Goal: Task Accomplishment & Management: Manage account settings

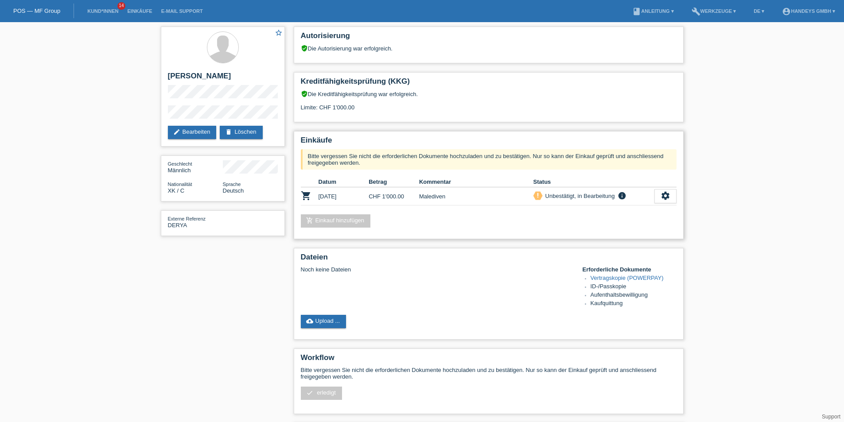
click at [349, 222] on link "add_shopping_cart Einkauf hinzufügen" at bounding box center [336, 220] width 70 height 13
click at [618, 195] on icon "info" at bounding box center [622, 195] width 11 height 9
click at [672, 196] on div "settings" at bounding box center [665, 196] width 22 height 14
click at [461, 276] on div "Noch keine Dateien Erforderliche Dokumente Vertragskopie (POWERPAY) ID-/Passkop…" at bounding box center [489, 287] width 376 height 42
drag, startPoint x: 473, startPoint y: 271, endPoint x: 478, endPoint y: 271, distance: 5.3
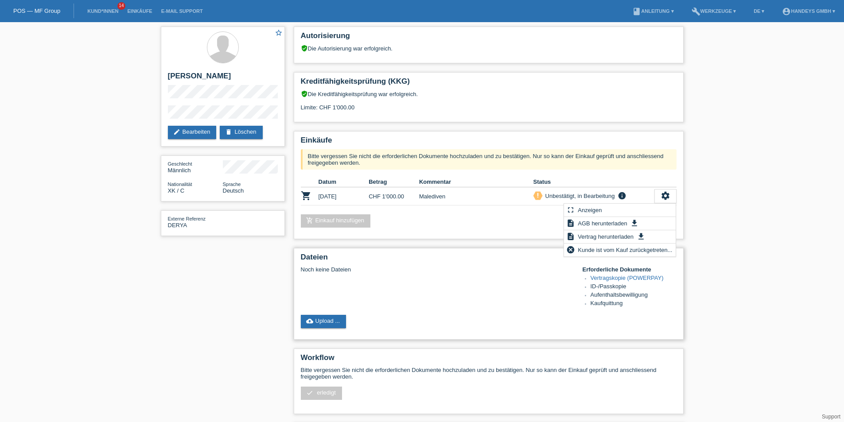
click at [478, 271] on div "Noch keine Dateien" at bounding box center [436, 269] width 271 height 7
click at [640, 294] on li "Aufenthaltsbewilligung" at bounding box center [634, 296] width 86 height 8
click at [612, 294] on li "Aufenthaltsbewilligung" at bounding box center [634, 296] width 86 height 8
click at [333, 321] on link "cloud_upload Upload ..." at bounding box center [324, 321] width 46 height 13
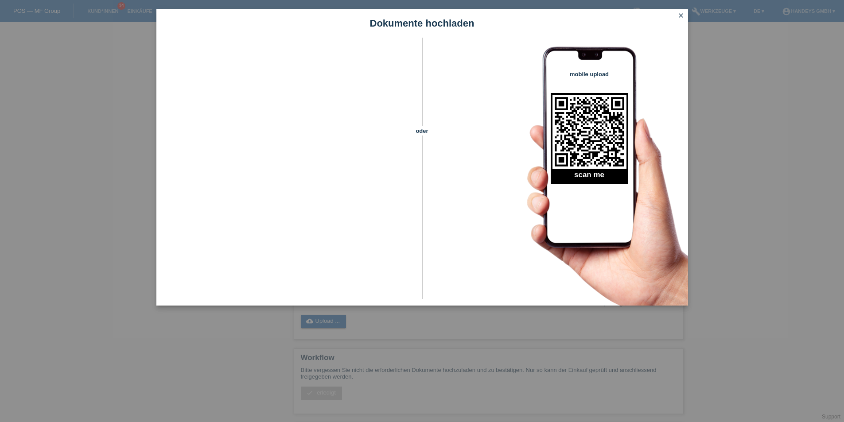
click at [680, 16] on icon "close" at bounding box center [680, 15] width 7 height 7
